Goal: Communication & Community: Ask a question

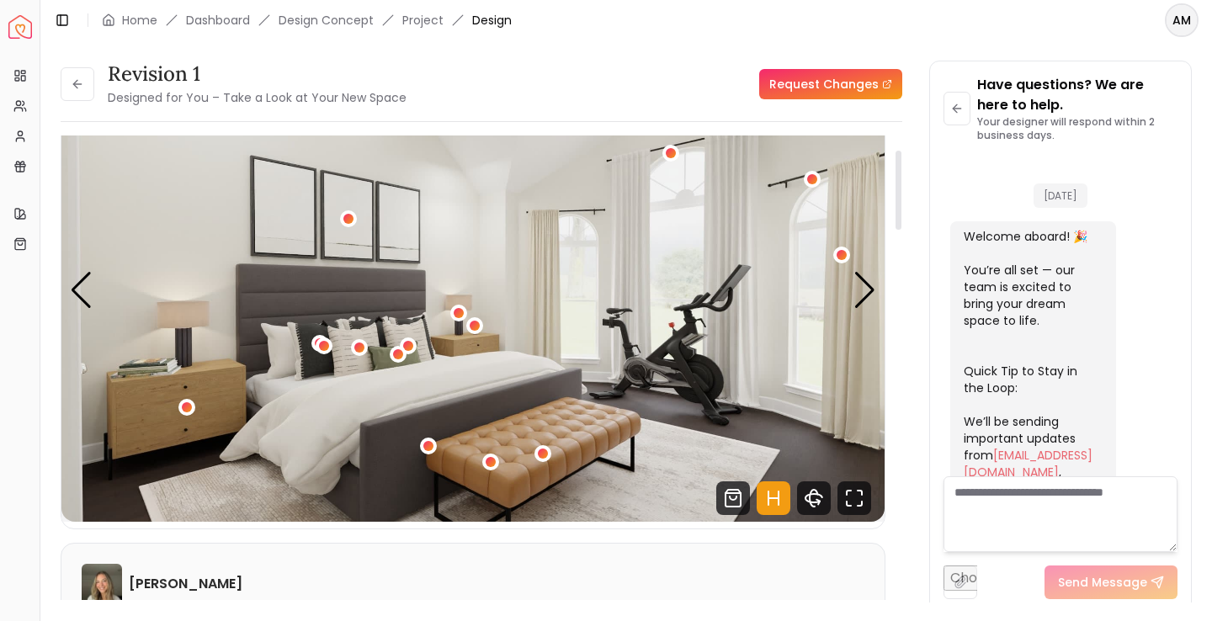
scroll to position [672, 0]
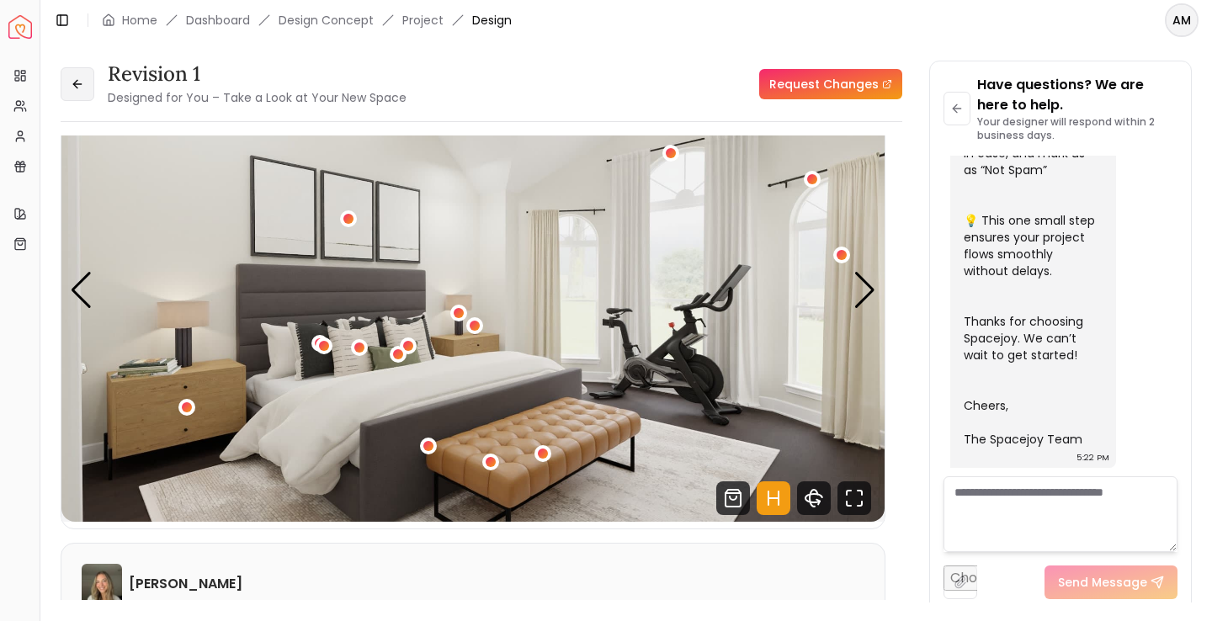
click at [84, 80] on button at bounding box center [78, 84] width 34 height 34
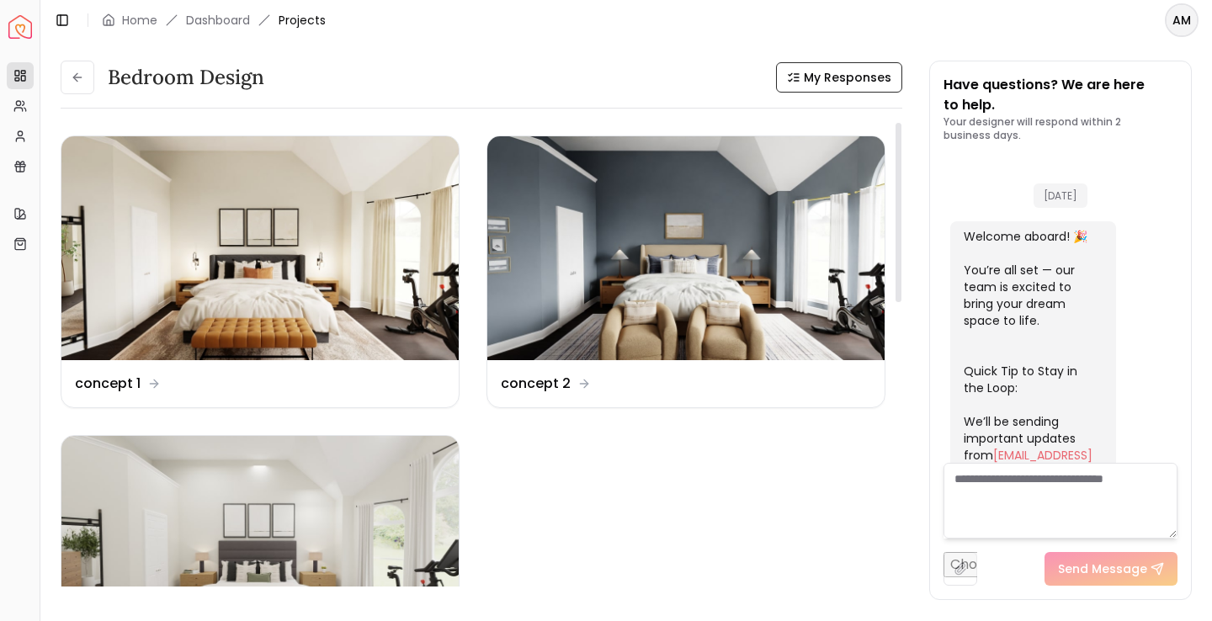
scroll to position [686, 0]
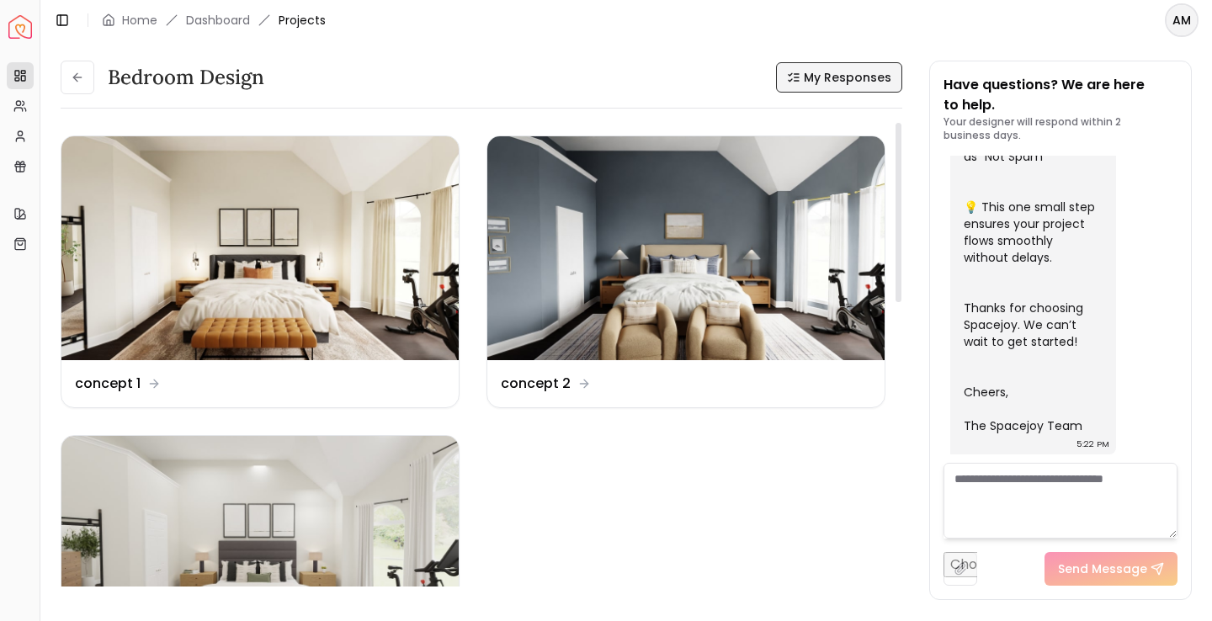
click at [826, 69] on span "My Responses" at bounding box center [848, 77] width 88 height 17
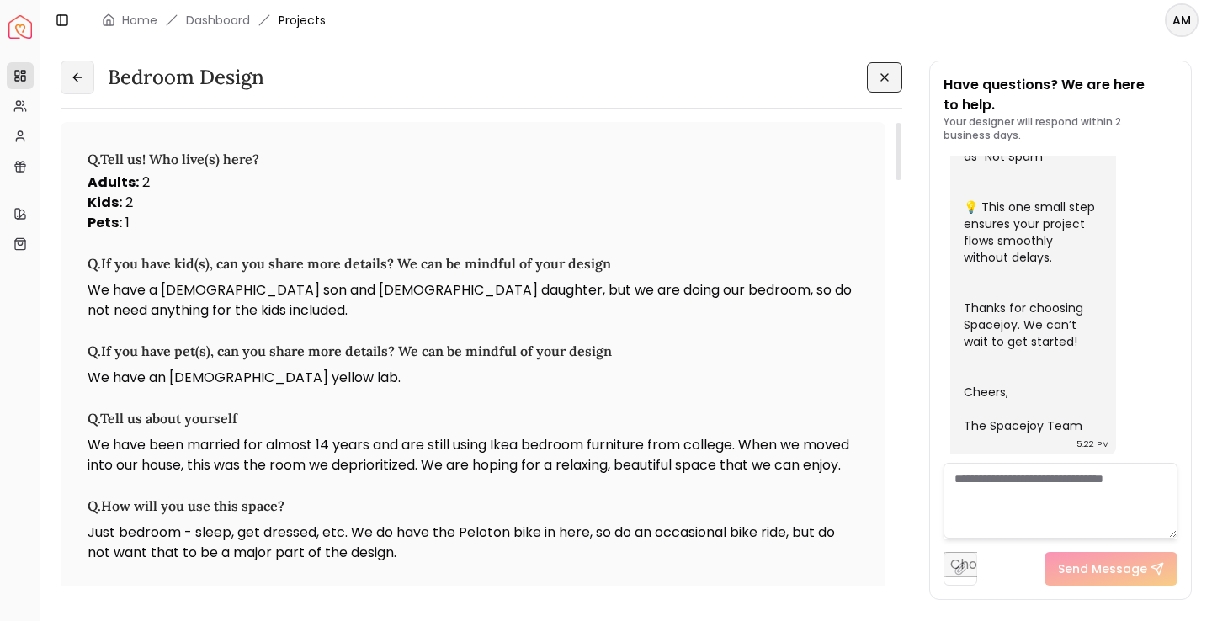
click at [93, 72] on button at bounding box center [78, 78] width 34 height 34
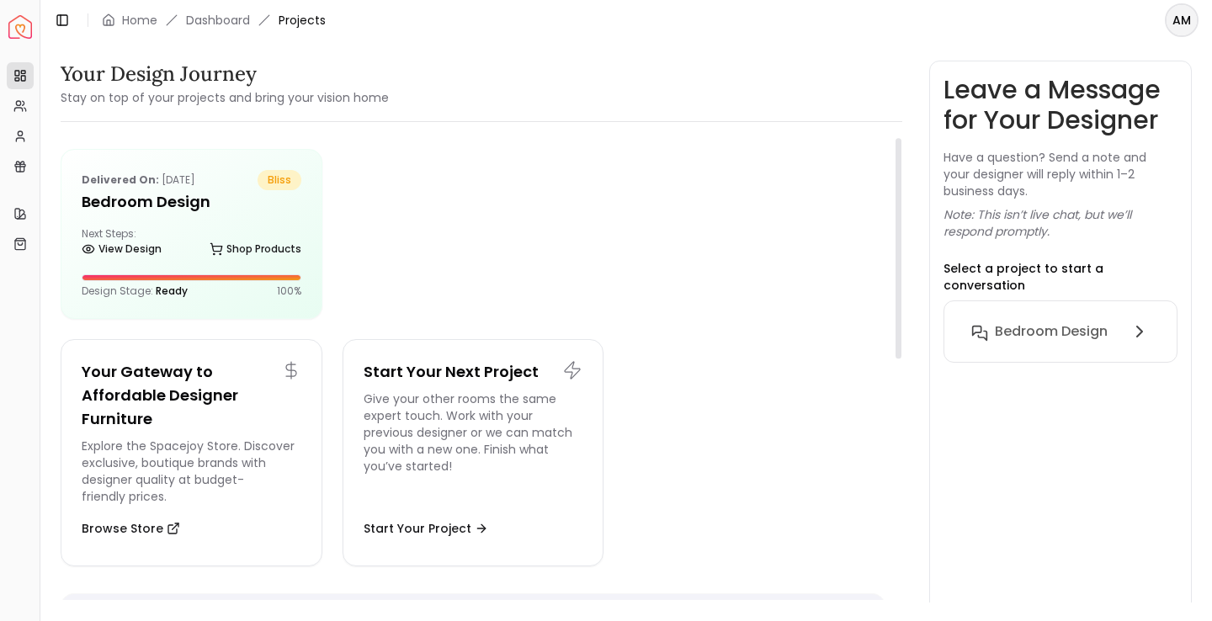
scroll to position [6, 0]
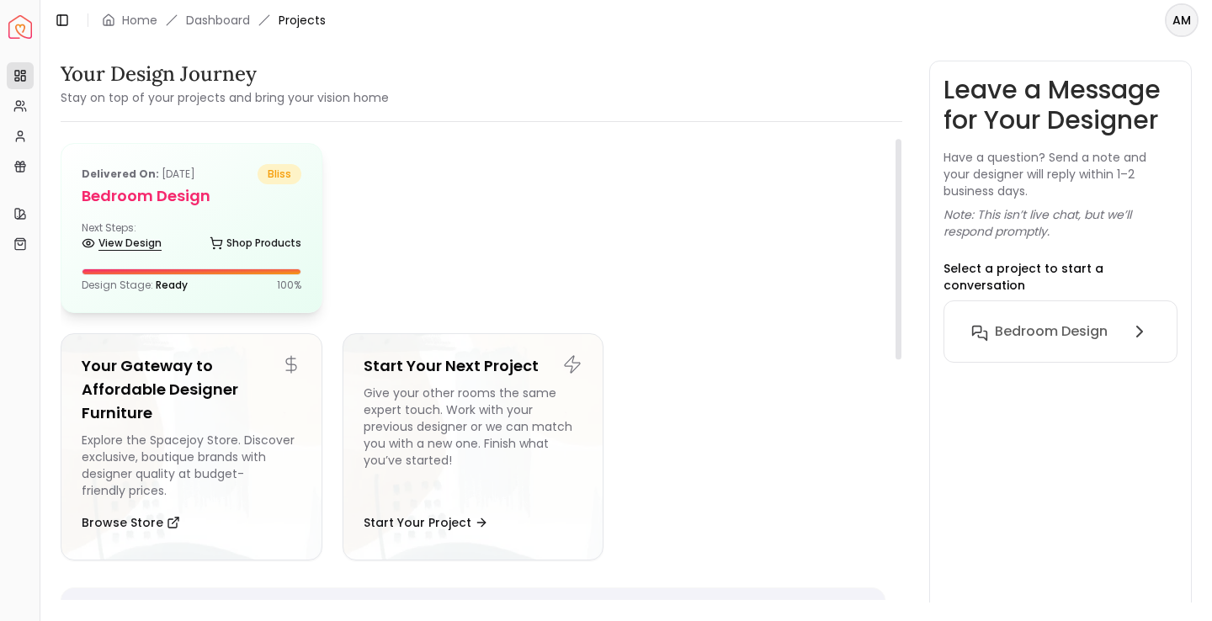
click at [125, 239] on link "View Design" at bounding box center [122, 243] width 80 height 24
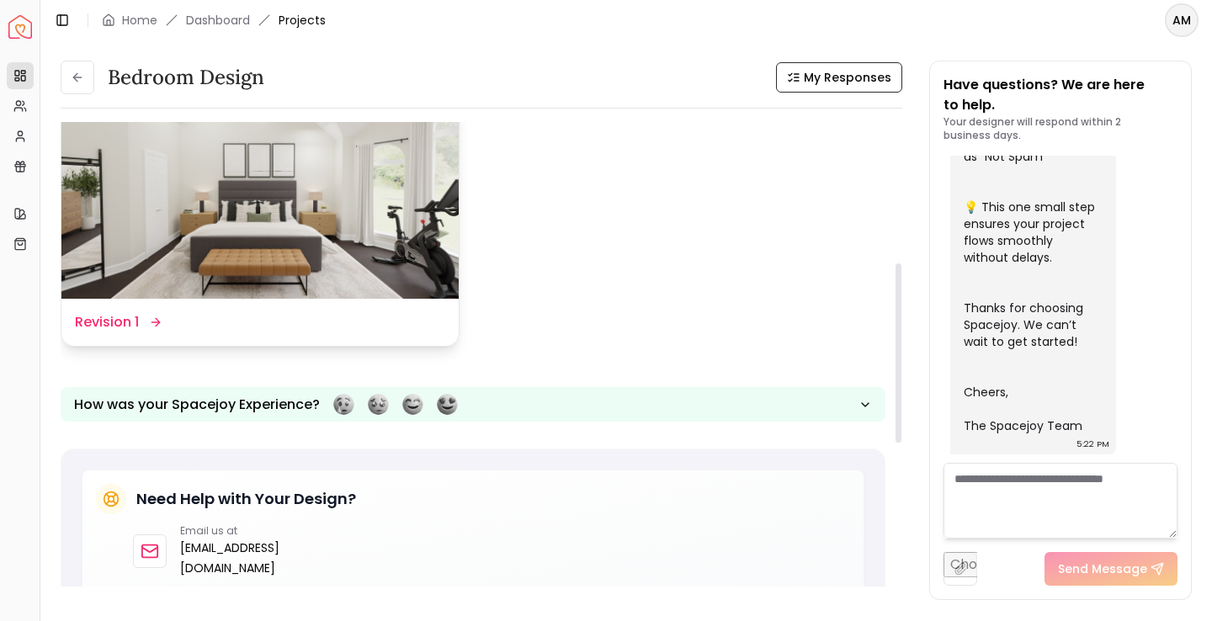
scroll to position [359, 0]
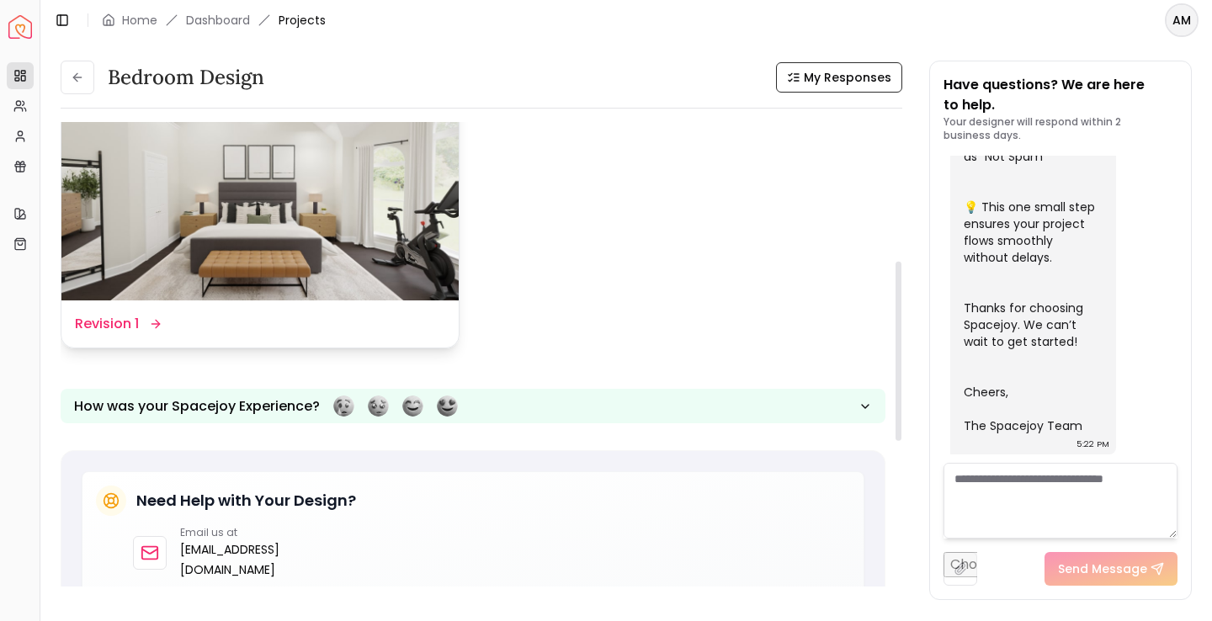
click at [125, 308] on div "Design Name Revision 1" at bounding box center [259, 323] width 397 height 47
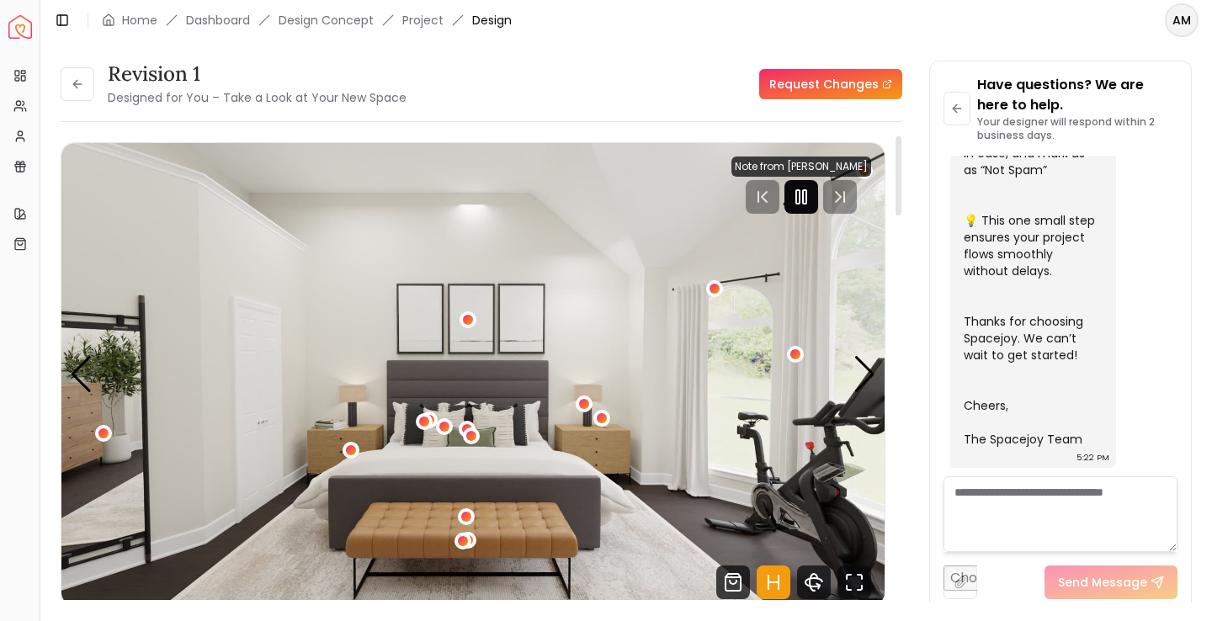
click at [806, 200] on rect "Pause" at bounding box center [804, 196] width 3 height 13
click at [1023, 504] on textarea at bounding box center [1060, 514] width 234 height 76
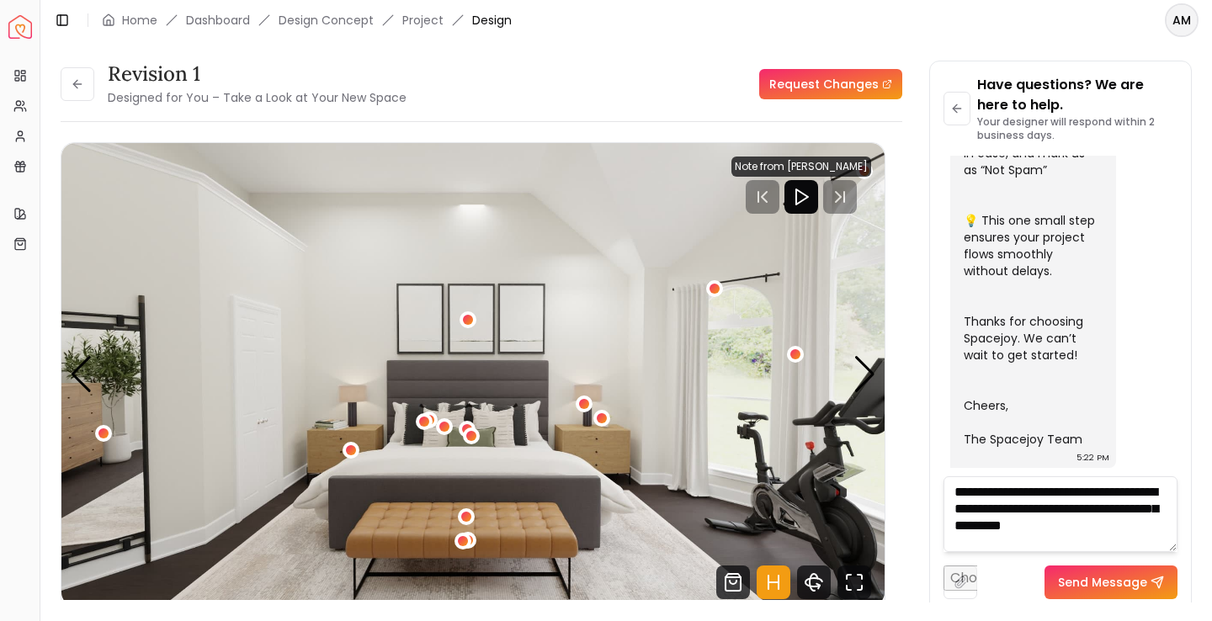
scroll to position [1, 0]
type textarea "**********"
click at [1114, 586] on button "Send Message" at bounding box center [1110, 583] width 133 height 34
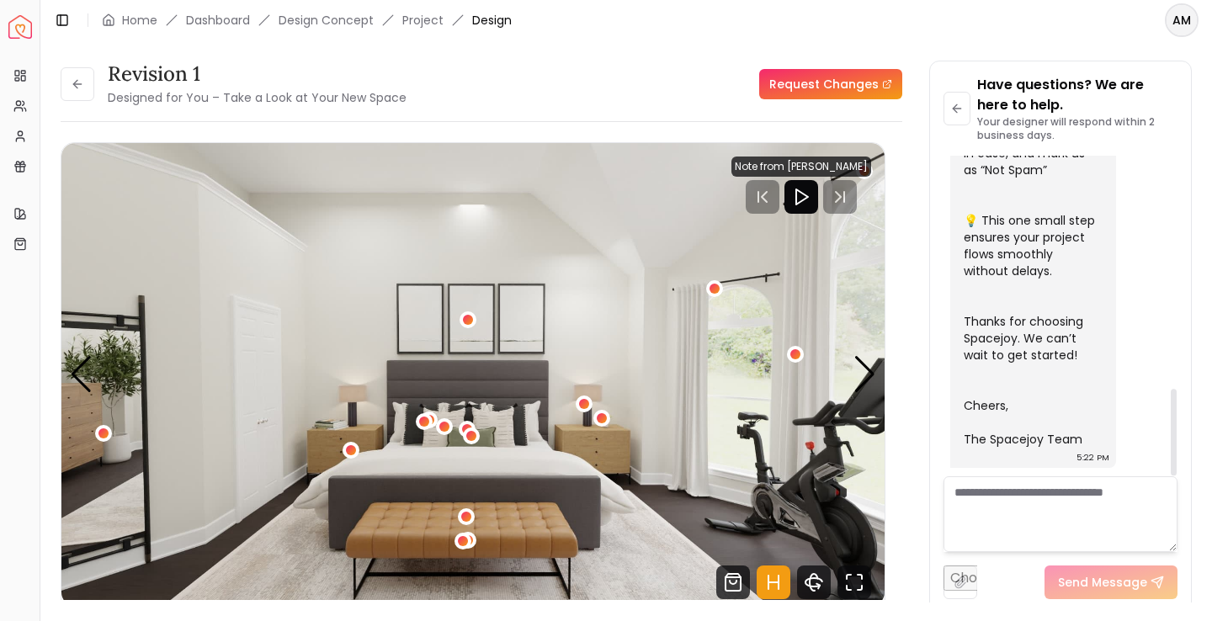
scroll to position [861, 0]
